Goal: Transaction & Acquisition: Download file/media

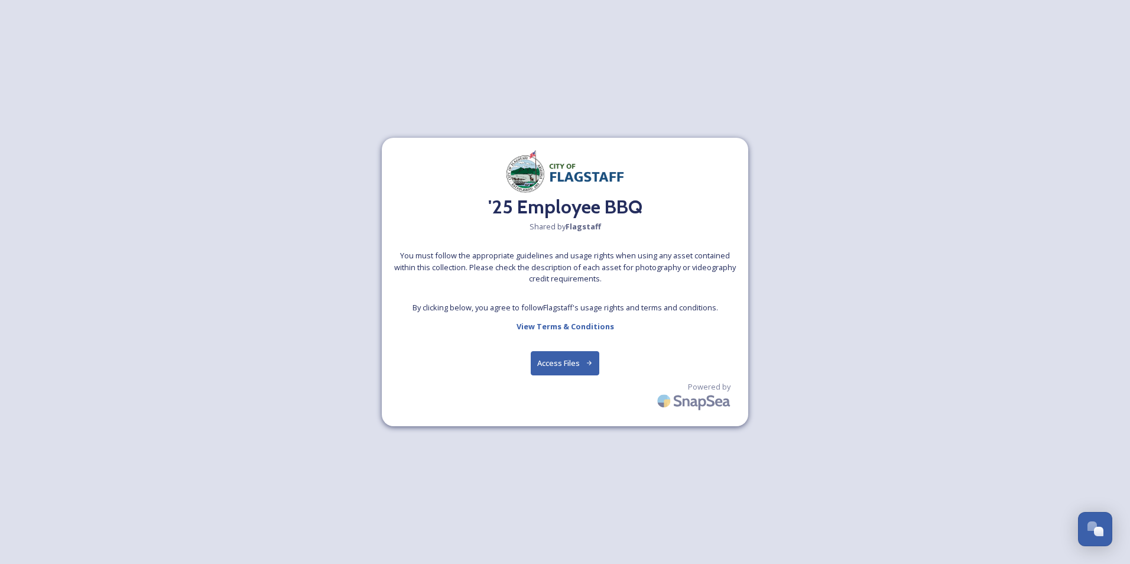
click at [574, 368] on button "Access Files" at bounding box center [565, 363] width 69 height 24
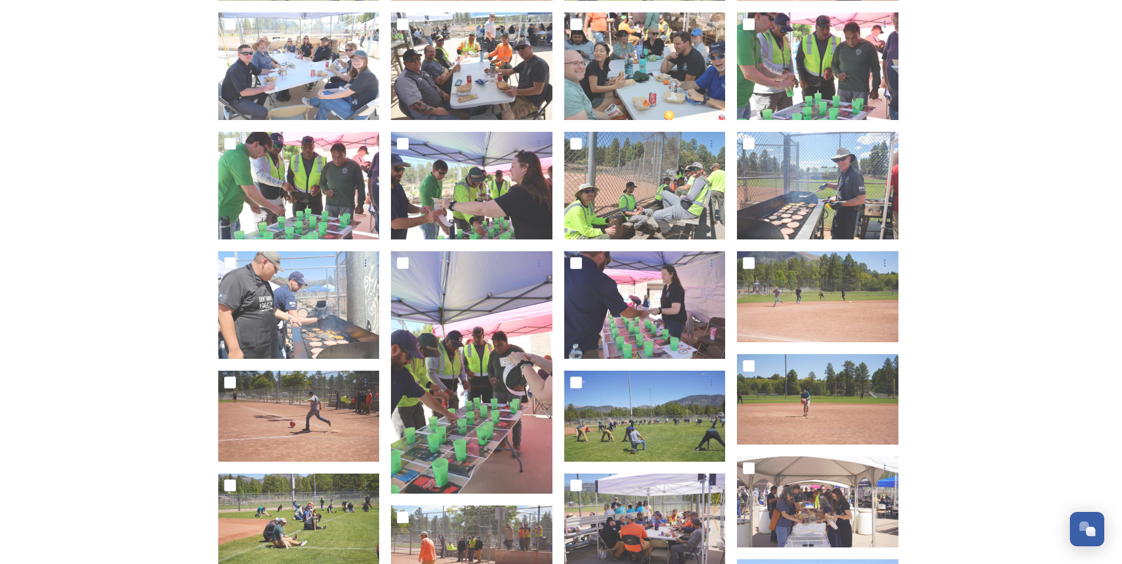
scroll to position [709, 0]
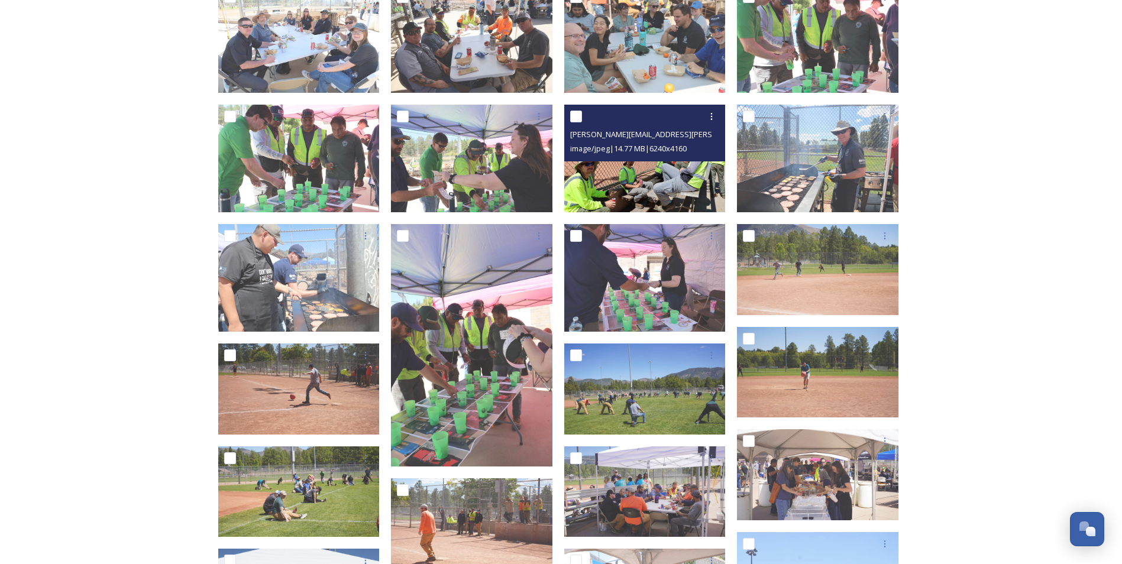
click at [658, 170] on img at bounding box center [644, 159] width 161 height 108
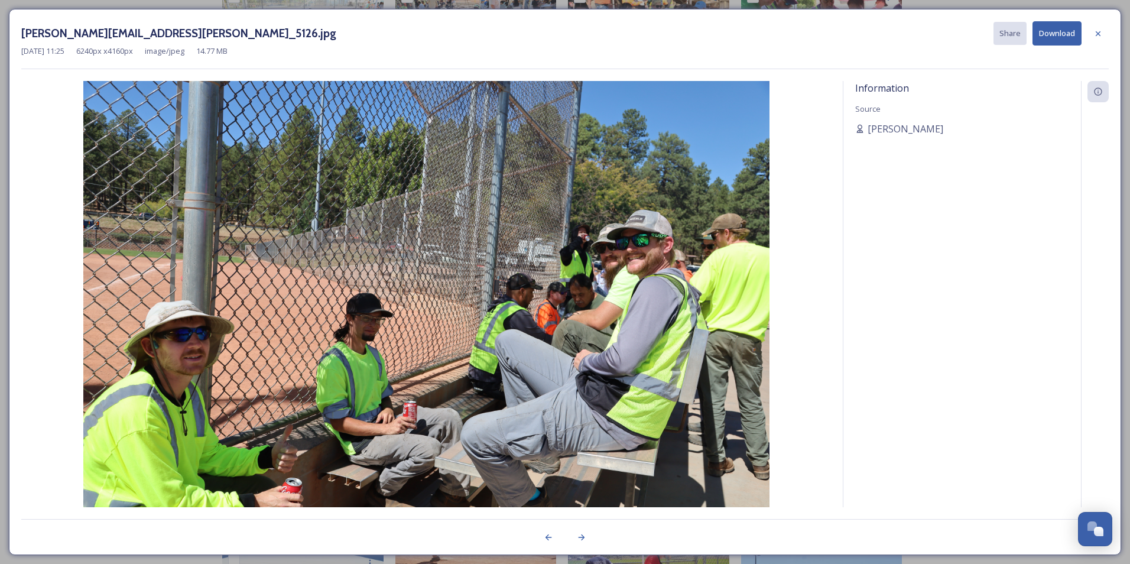
click at [1074, 35] on button "Download" at bounding box center [1057, 33] width 49 height 24
drag, startPoint x: 1101, startPoint y: 33, endPoint x: 1052, endPoint y: 243, distance: 215.4
click at [1101, 33] on icon at bounding box center [1098, 33] width 9 height 9
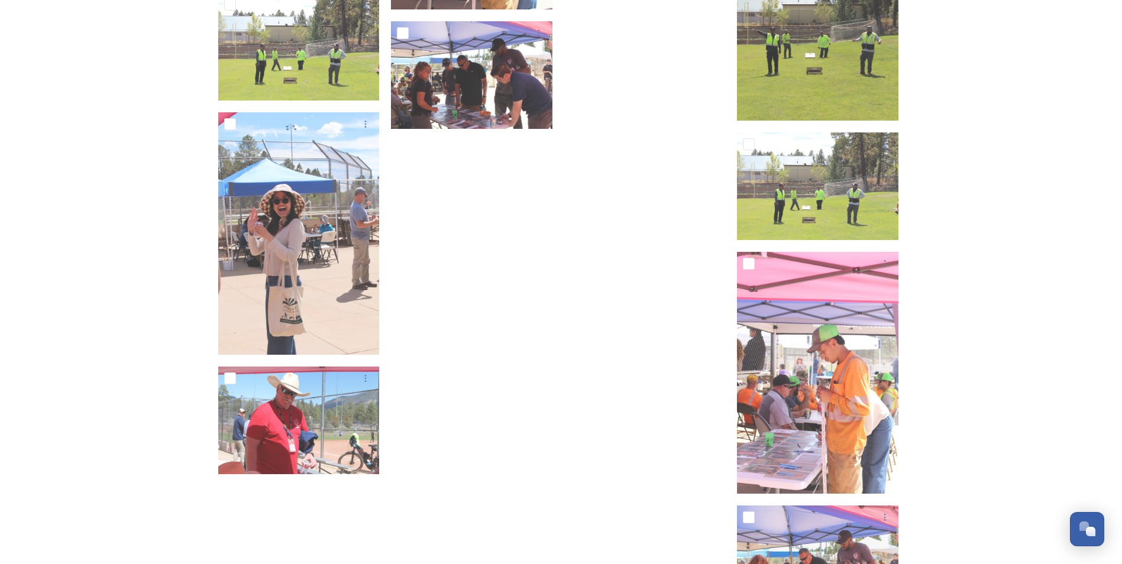
scroll to position [7660, 0]
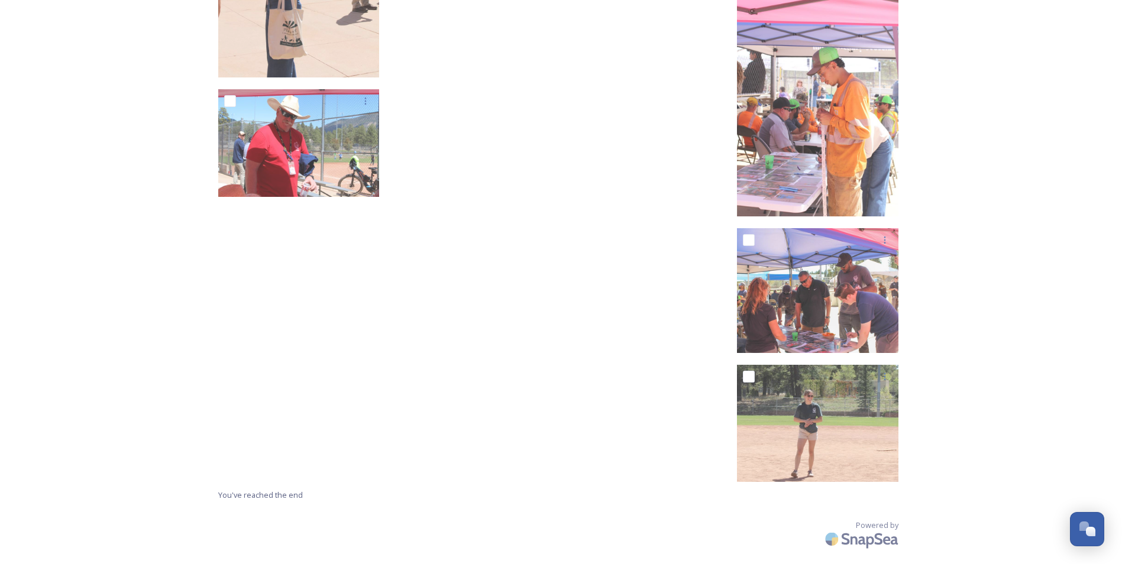
click at [252, 495] on span "You've reached the end" at bounding box center [260, 495] width 85 height 11
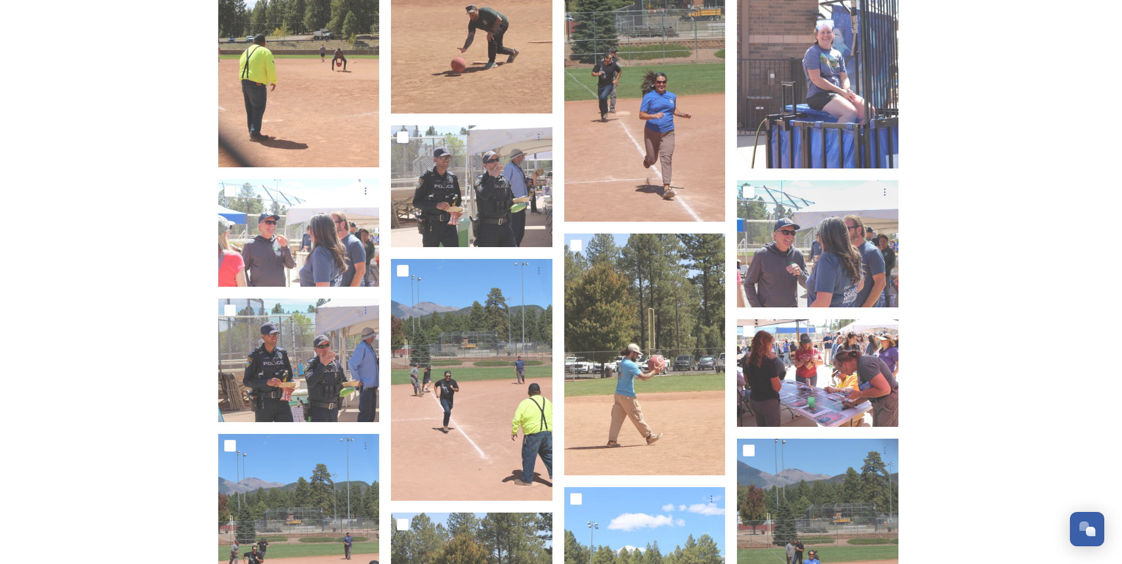
scroll to position [5059, 0]
